Goal: Information Seeking & Learning: Compare options

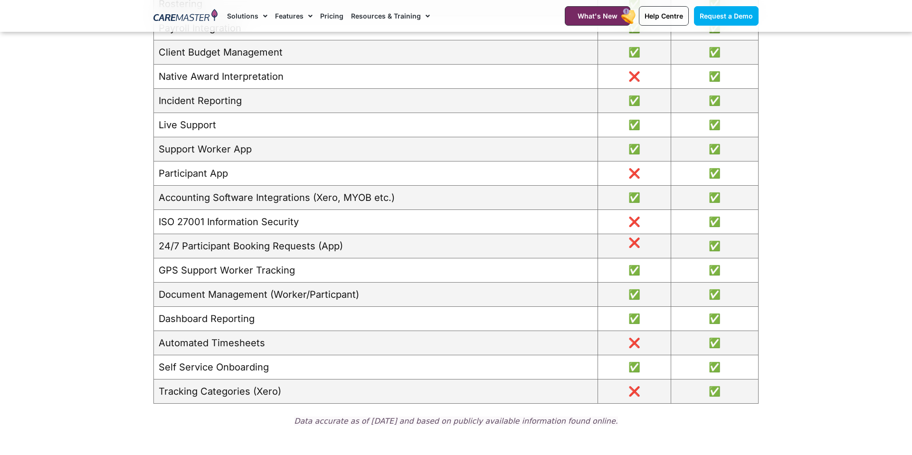
scroll to position [1293, 0]
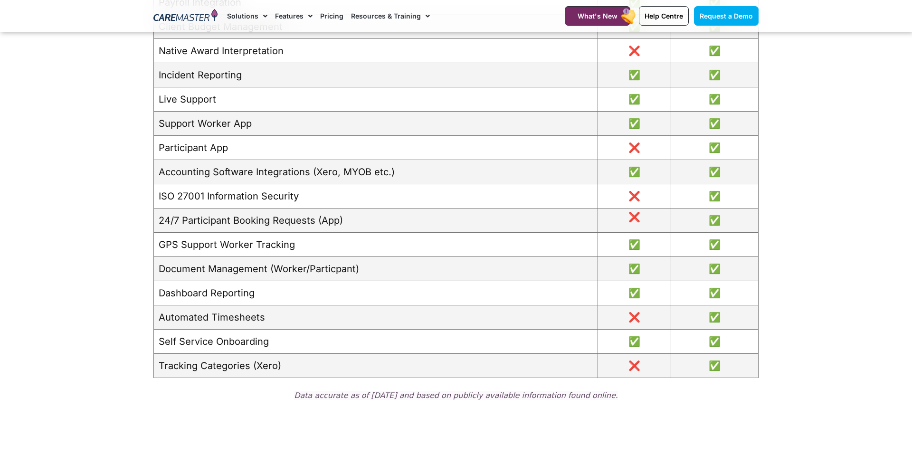
scroll to position [1216, 0]
